Goal: Task Accomplishment & Management: Use online tool/utility

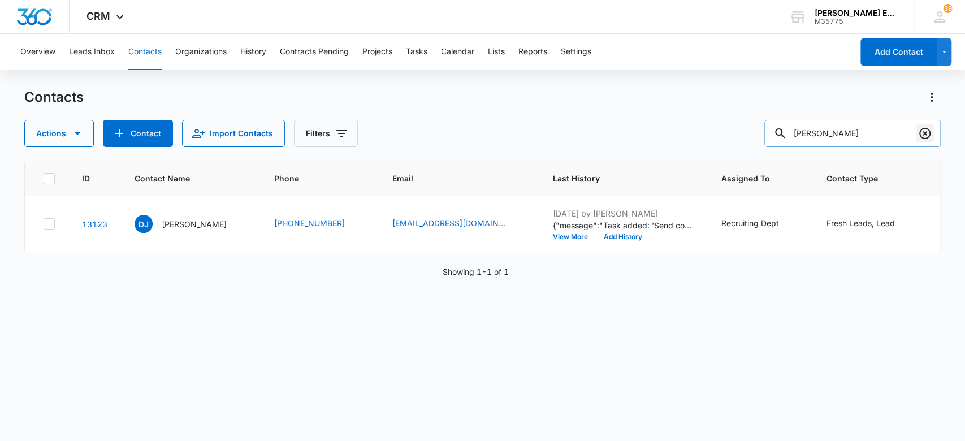
click at [921, 136] on icon "Clear" at bounding box center [924, 133] width 11 height 11
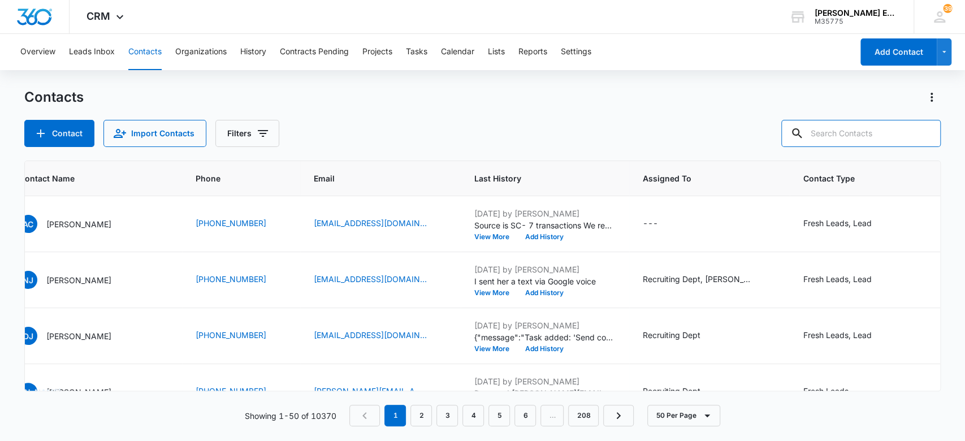
scroll to position [0, 136]
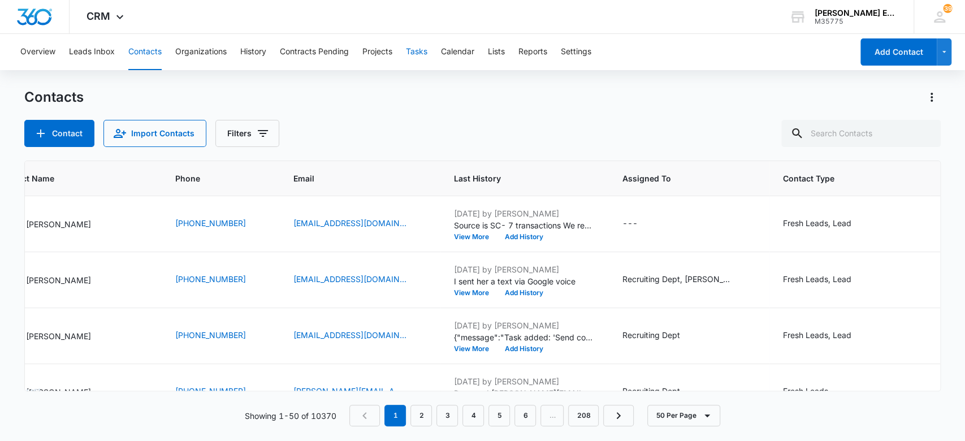
click at [420, 54] on button "Tasks" at bounding box center [416, 52] width 21 height 36
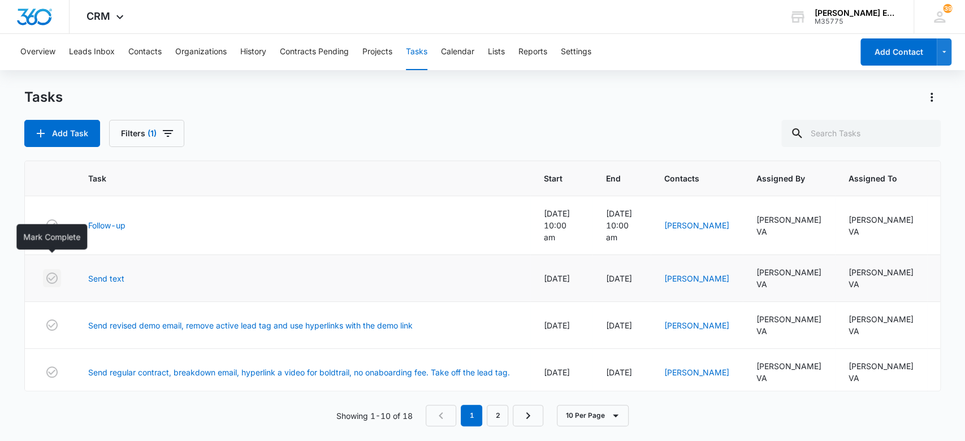
click at [51, 271] on icon "button" at bounding box center [52, 278] width 14 height 14
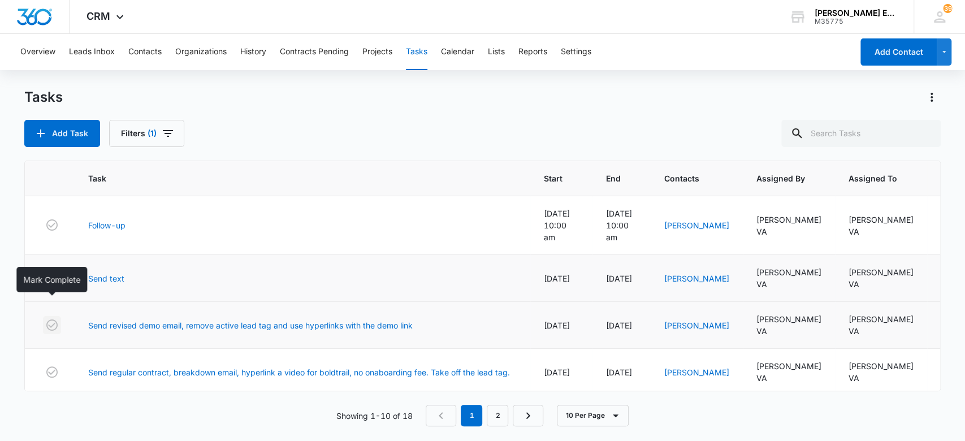
click at [50, 318] on icon "button" at bounding box center [52, 325] width 14 height 14
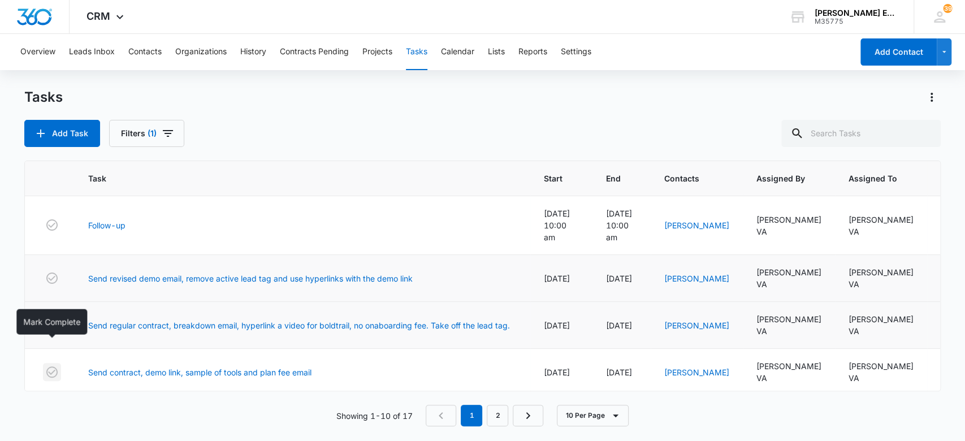
click at [51, 365] on icon "button" at bounding box center [52, 372] width 14 height 14
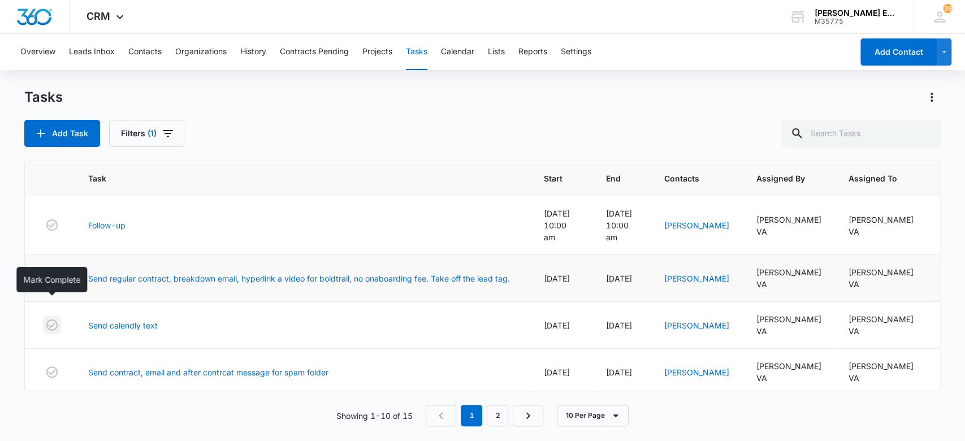
click at [50, 318] on icon "button" at bounding box center [52, 325] width 14 height 14
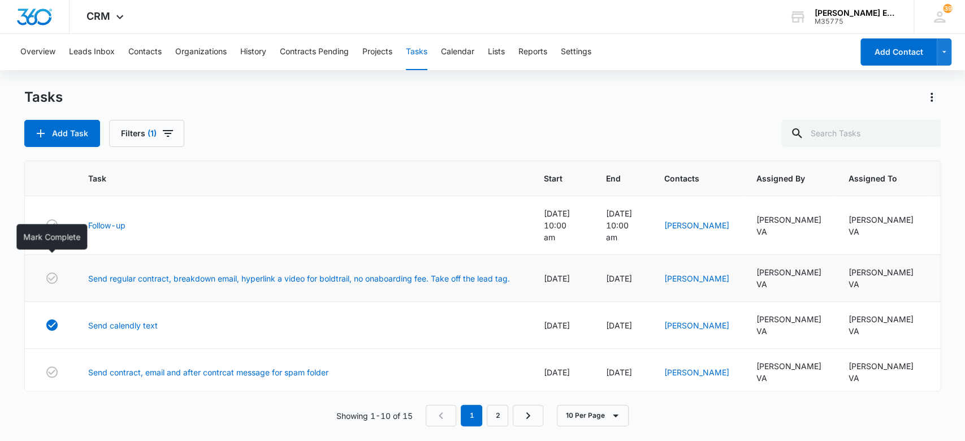
click at [50, 271] on icon "button" at bounding box center [52, 278] width 14 height 14
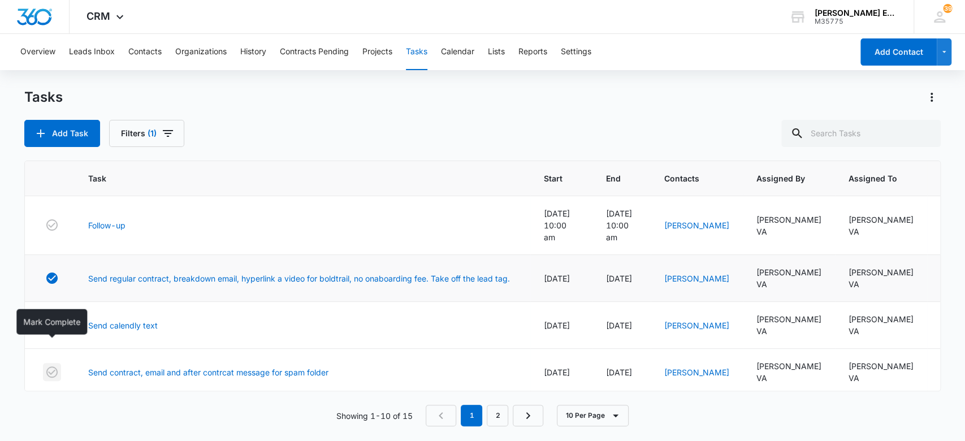
click at [54, 365] on icon "button" at bounding box center [52, 372] width 14 height 14
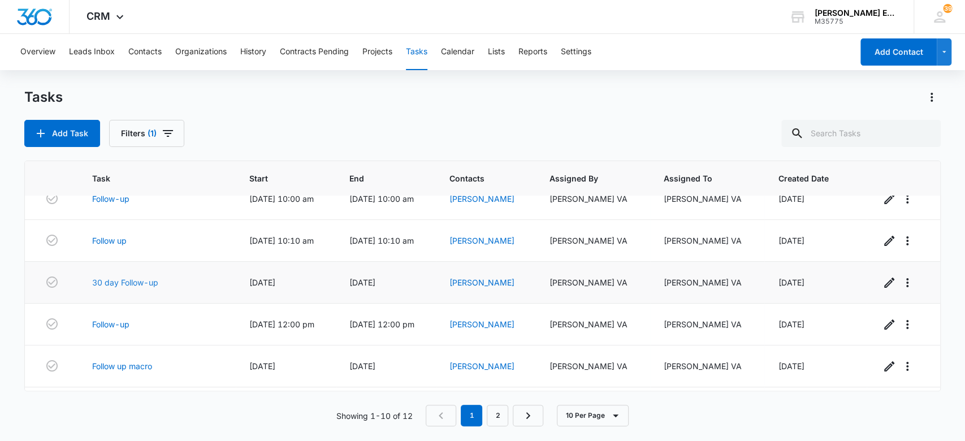
scroll to position [70, 0]
